Goal: Information Seeking & Learning: Learn about a topic

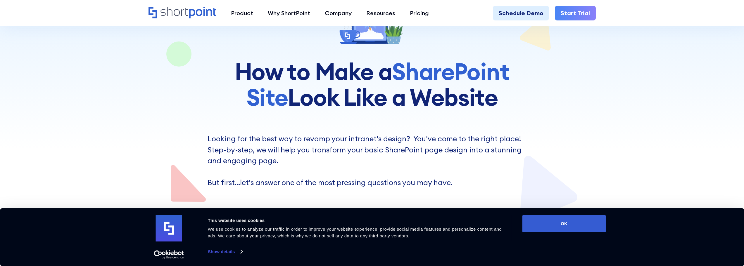
scroll to position [117, 0]
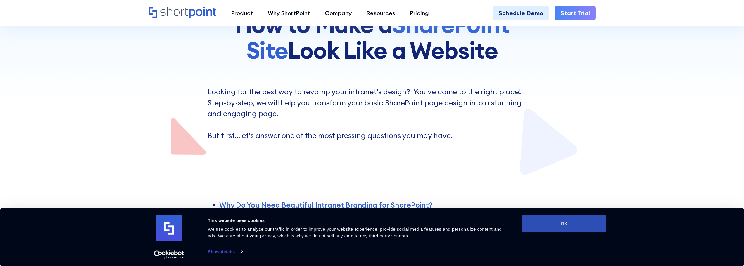
click at [569, 232] on button "OK" at bounding box center [565, 224] width 84 height 17
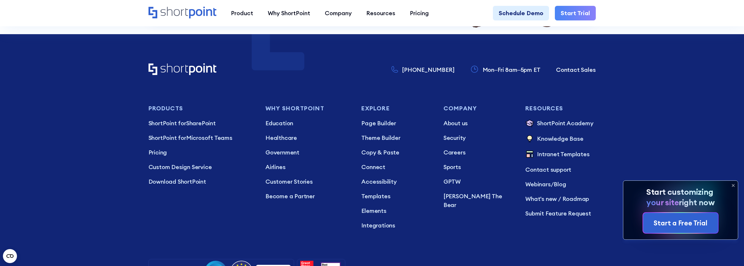
scroll to position [2340, 0]
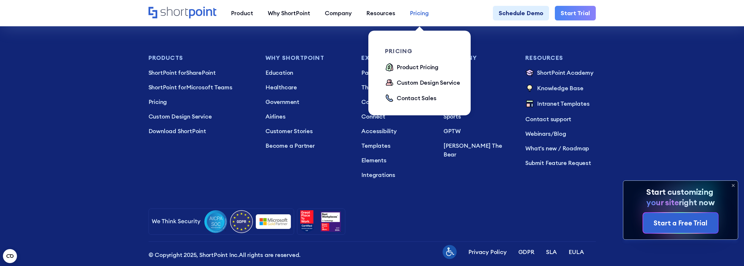
click at [416, 14] on div "Pricing" at bounding box center [419, 13] width 19 height 9
click at [407, 67] on div "Product Pricing" at bounding box center [418, 67] width 42 height 9
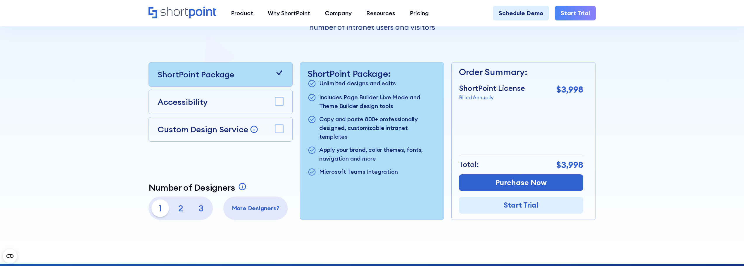
scroll to position [175, 0]
